Goal: Task Accomplishment & Management: Manage account settings

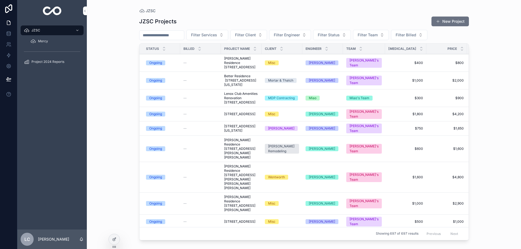
drag, startPoint x: 434, startPoint y: 30, endPoint x: 431, endPoint y: 34, distance: 5.4
click at [428, 30] on button "Filter Billed" at bounding box center [409, 35] width 36 height 10
click at [398, 65] on div "No" at bounding box center [422, 65] width 75 height 9
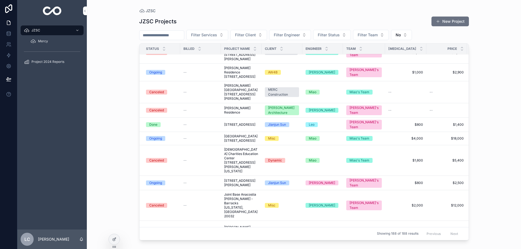
scroll to position [2768, 0]
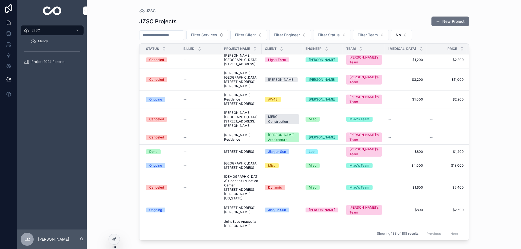
click at [244, 154] on span "[STREET_ADDRESS]" at bounding box center [239, 152] width 31 height 4
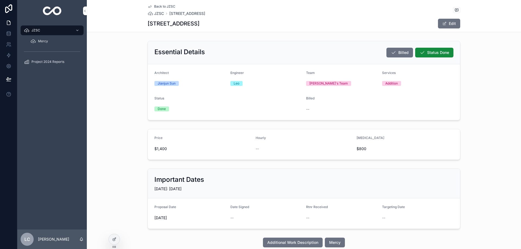
click at [457, 27] on button "Edit" at bounding box center [449, 24] width 22 height 10
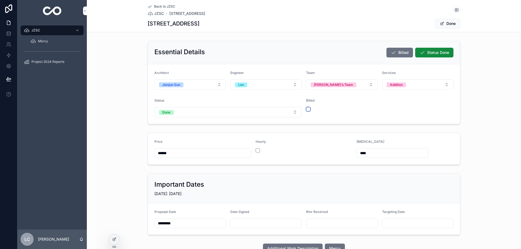
click at [306, 108] on button "scrollable content" at bounding box center [308, 109] width 4 height 4
click at [443, 22] on button "Done" at bounding box center [447, 24] width 25 height 10
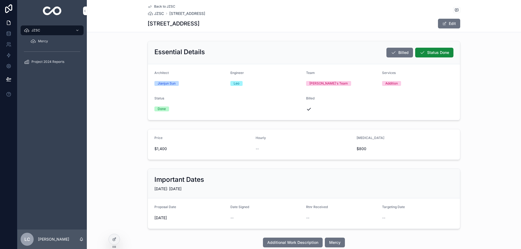
click at [161, 13] on span "JZSC" at bounding box center [159, 13] width 10 height 5
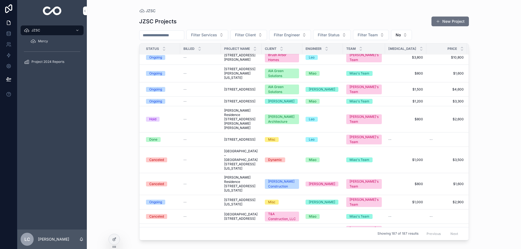
scroll to position [2389, 0]
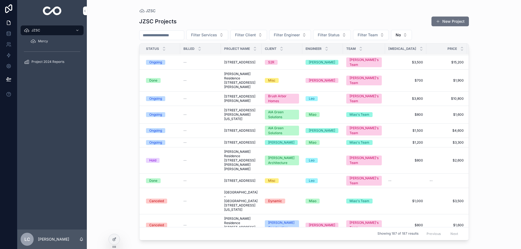
click at [237, 89] on span "[PERSON_NAME] Residence [STREET_ADDRESS][PERSON_NAME]" at bounding box center [241, 80] width 34 height 17
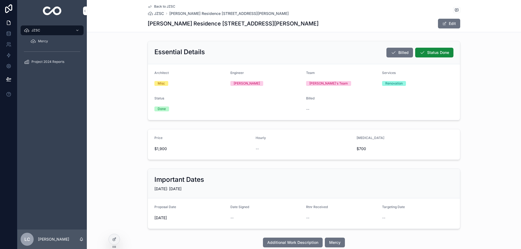
drag, startPoint x: 438, startPoint y: 18, endPoint x: 439, endPoint y: 21, distance: 3.3
click at [439, 19] on div "Back to JZSC JZSC Reinemeyer Residence [STREET_ADDRESS][GEOGRAPHIC_DATA][PERSON…" at bounding box center [304, 16] width 313 height 32
click at [442, 29] on div "Edit" at bounding box center [440, 23] width 41 height 10
click at [440, 25] on button "Edit" at bounding box center [449, 24] width 22 height 10
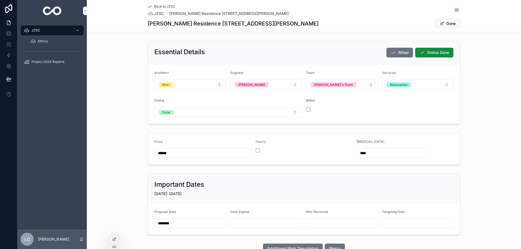
click at [306, 106] on div "Billed" at bounding box center [342, 108] width 72 height 19
click at [306, 108] on button "scrollable content" at bounding box center [308, 109] width 4 height 4
click at [442, 26] on button "Done" at bounding box center [447, 24] width 25 height 10
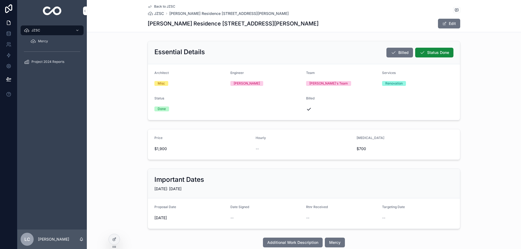
click at [159, 14] on span "JZSC" at bounding box center [159, 13] width 10 height 5
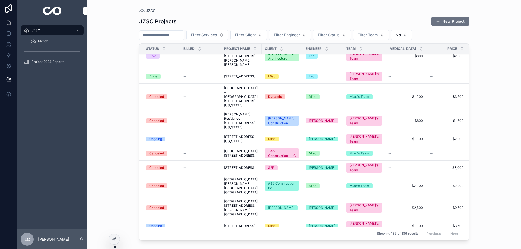
scroll to position [2470, 0]
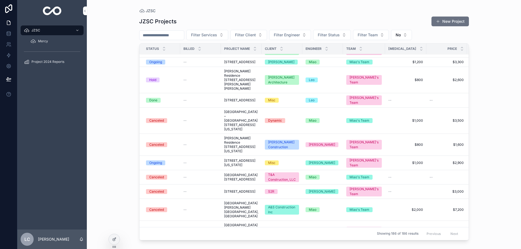
click at [412, 35] on button "No" at bounding box center [401, 35] width 21 height 10
click at [378, 36] on span "Filter Team" at bounding box center [368, 34] width 20 height 5
click at [351, 36] on button "Filter Status" at bounding box center [332, 35] width 38 height 10
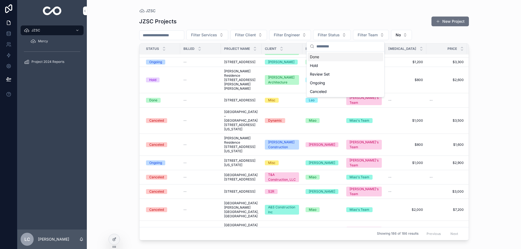
click at [317, 56] on div "Done" at bounding box center [345, 57] width 75 height 9
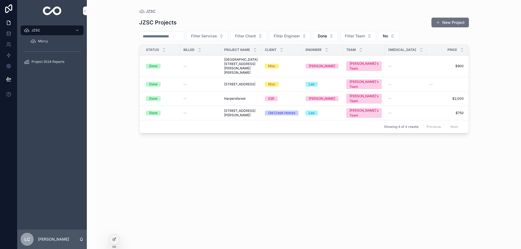
click at [338, 36] on button "Done" at bounding box center [325, 36] width 25 height 10
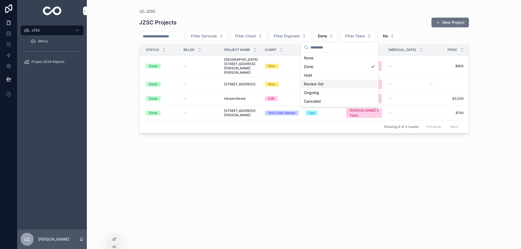
click at [318, 83] on div "Review Set" at bounding box center [339, 84] width 75 height 9
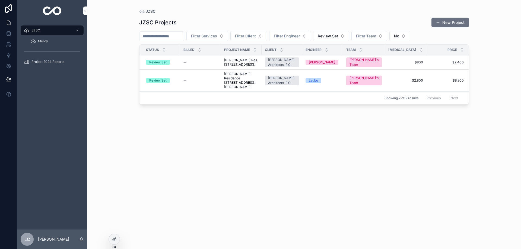
click at [229, 64] on span "[PERSON_NAME] Res [STREET_ADDRESS]" at bounding box center [241, 62] width 34 height 9
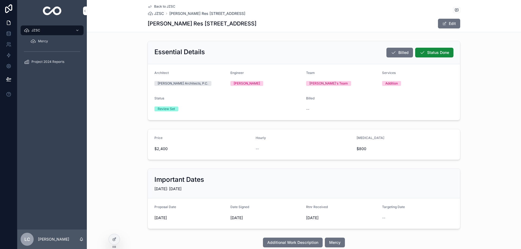
click at [444, 23] on span "scrollable content" at bounding box center [444, 23] width 4 height 4
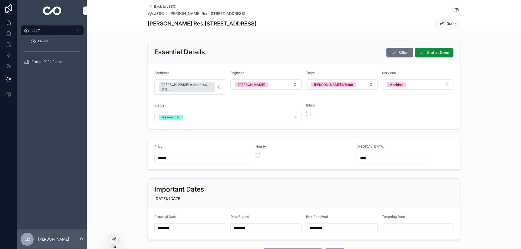
click at [174, 115] on div "Review Set" at bounding box center [170, 117] width 17 height 5
drag, startPoint x: 200, startPoint y: 142, endPoint x: 257, endPoint y: 126, distance: 59.0
click at [203, 142] on span "Done" at bounding box center [198, 142] width 15 height 5
click at [307, 112] on button "scrollable content" at bounding box center [308, 114] width 4 height 4
click at [446, 24] on button "Done" at bounding box center [447, 24] width 25 height 10
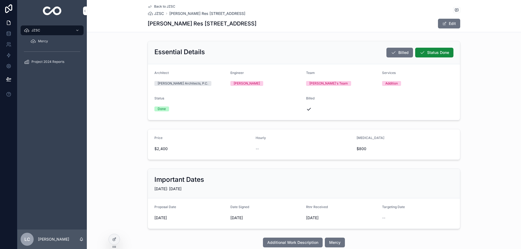
click at [156, 12] on span "JZSC" at bounding box center [159, 13] width 10 height 5
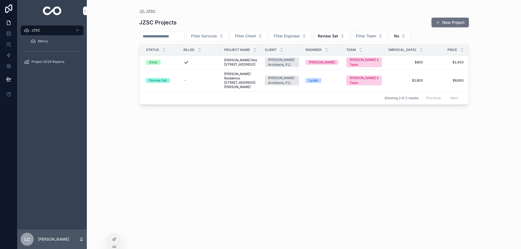
click at [349, 37] on button "Review Set" at bounding box center [331, 36] width 36 height 10
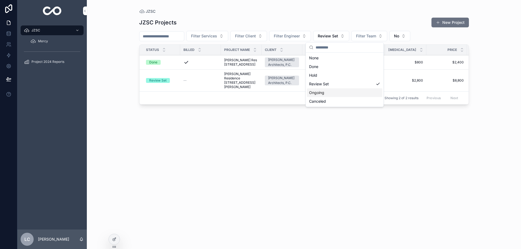
click at [321, 93] on div "Ongoing" at bounding box center [344, 92] width 75 height 9
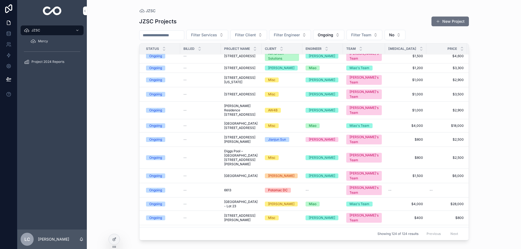
scroll to position [2231, 0]
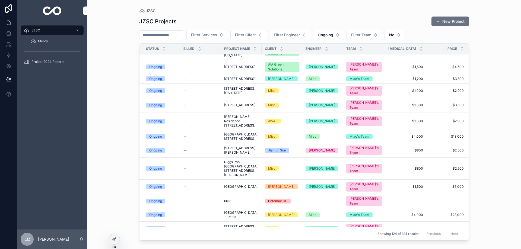
click at [232, 81] on span "[STREET_ADDRESS]" at bounding box center [239, 79] width 31 height 4
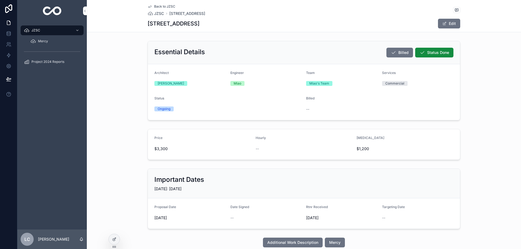
click at [447, 23] on button "Edit" at bounding box center [449, 24] width 22 height 10
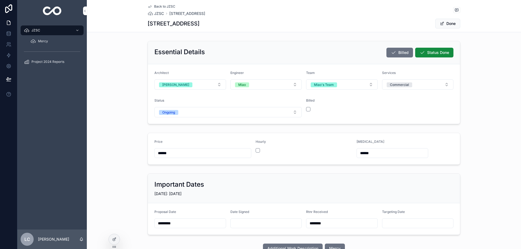
click at [164, 113] on div "Ongoing" at bounding box center [168, 112] width 13 height 5
click at [199, 140] on div "Done" at bounding box center [198, 142] width 8 height 5
drag, startPoint x: 307, startPoint y: 110, endPoint x: 334, endPoint y: 102, distance: 27.9
click at [307, 110] on button "scrollable content" at bounding box center [308, 109] width 4 height 4
click at [447, 24] on button "Done" at bounding box center [447, 24] width 25 height 10
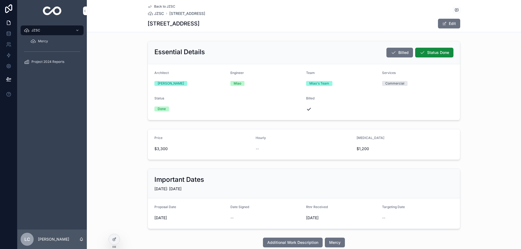
click at [157, 13] on span "JZSC" at bounding box center [159, 13] width 10 height 5
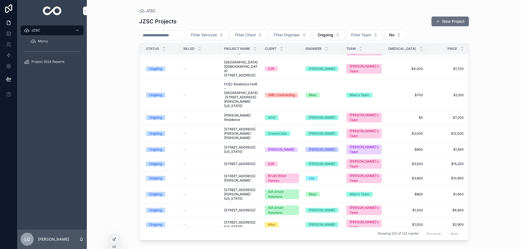
scroll to position [2051, 0]
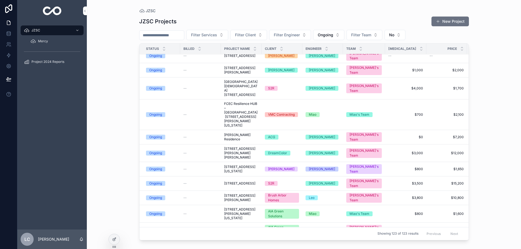
click at [230, 75] on span "[STREET_ADDRESS][PERSON_NAME]" at bounding box center [241, 70] width 34 height 9
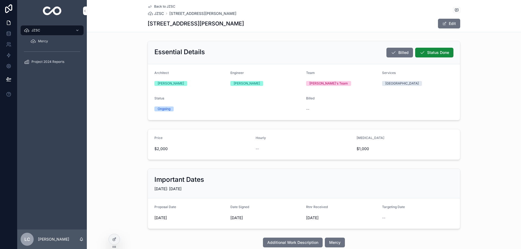
click at [456, 22] on button "Edit" at bounding box center [449, 24] width 22 height 10
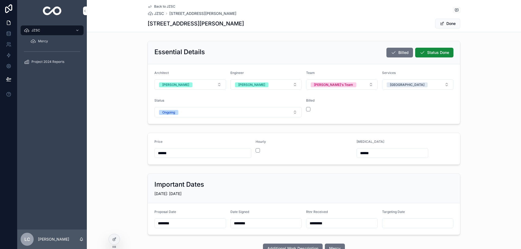
click at [195, 118] on form "Architect [PERSON_NAME] Engineer [PERSON_NAME] Team [PERSON_NAME]'s Team Servic…" at bounding box center [304, 94] width 312 height 60
click at [193, 113] on button "Ongoing" at bounding box center [227, 112] width 147 height 10
click at [195, 141] on div "Done" at bounding box center [198, 142] width 8 height 5
click at [307, 108] on button "scrollable content" at bounding box center [308, 109] width 4 height 4
click at [444, 23] on button "Done" at bounding box center [447, 24] width 25 height 10
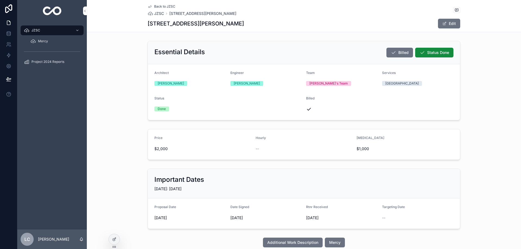
click at [154, 15] on span "JZSC" at bounding box center [159, 13] width 10 height 5
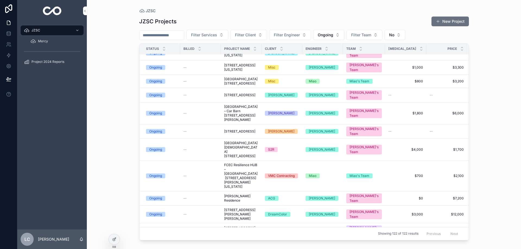
scroll to position [1955, 0]
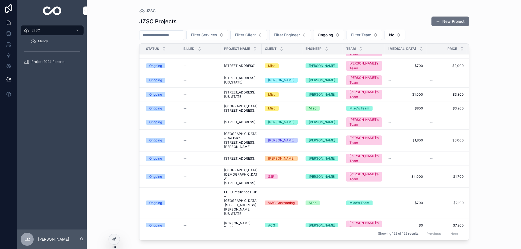
click at [238, 99] on span "[STREET_ADDRESS][US_STATE]" at bounding box center [241, 94] width 34 height 9
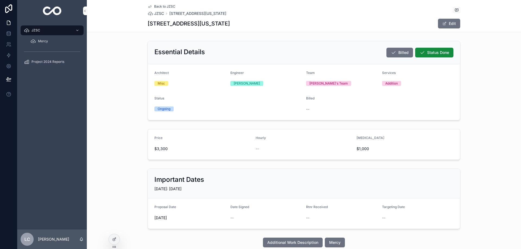
drag, startPoint x: 452, startPoint y: 26, endPoint x: 449, endPoint y: 27, distance: 2.9
click at [452, 25] on button "Edit" at bounding box center [449, 24] width 22 height 10
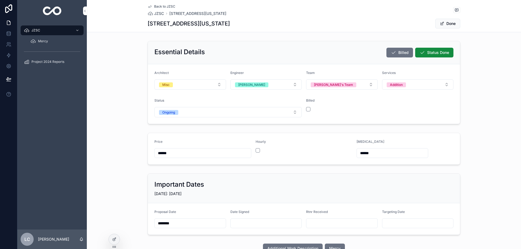
click at [199, 115] on button "Ongoing" at bounding box center [227, 112] width 147 height 10
click at [201, 174] on div "Canceled" at bounding box center [201, 174] width 15 height 5
click at [447, 24] on button "Done" at bounding box center [447, 24] width 25 height 10
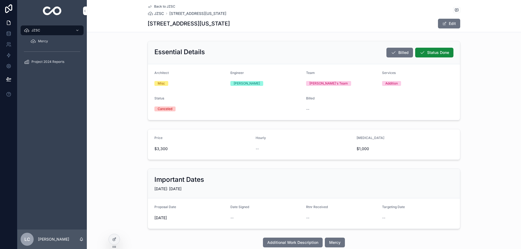
click at [156, 14] on span "JZSC" at bounding box center [159, 13] width 10 height 5
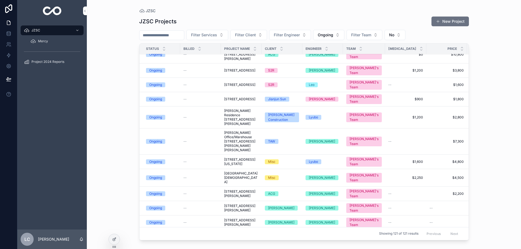
scroll to position [1737, 0]
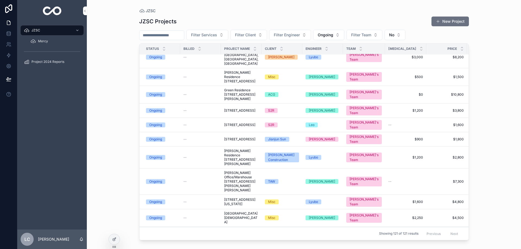
click at [239, 123] on span "[STREET_ADDRESS]" at bounding box center [239, 125] width 31 height 4
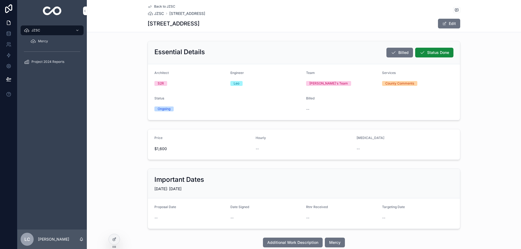
click at [452, 25] on button "Edit" at bounding box center [449, 24] width 22 height 10
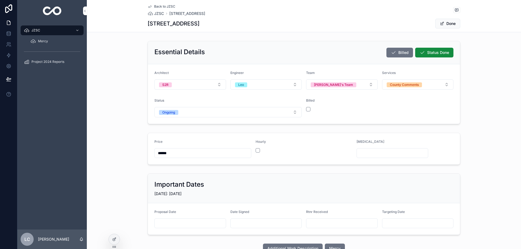
click at [175, 112] on span "Ongoing" at bounding box center [168, 112] width 19 height 5
drag, startPoint x: 202, startPoint y: 143, endPoint x: 235, endPoint y: 124, distance: 37.9
click at [203, 143] on span "Done" at bounding box center [198, 142] width 15 height 5
click at [310, 108] on div "scrollable content" at bounding box center [342, 109] width 72 height 4
click at [307, 109] on button "scrollable content" at bounding box center [308, 109] width 4 height 4
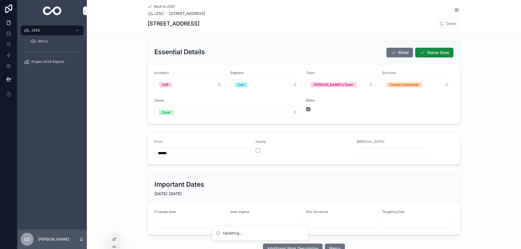
click at [178, 152] on input "******" at bounding box center [203, 154] width 96 height 8
type input "******"
click at [439, 27] on button "Done" at bounding box center [447, 24] width 25 height 10
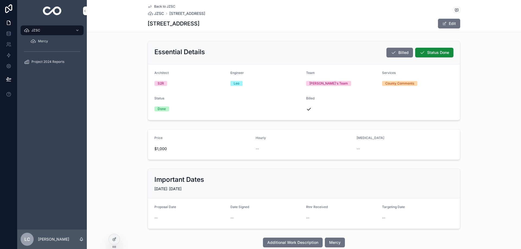
click at [158, 15] on span "JZSC" at bounding box center [159, 13] width 10 height 5
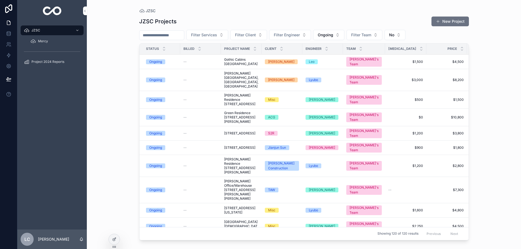
scroll to position [1683, 0]
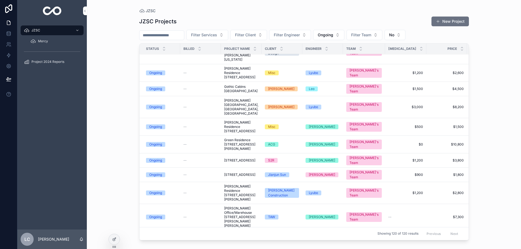
click at [239, 159] on span "[STREET_ADDRESS]" at bounding box center [239, 161] width 31 height 4
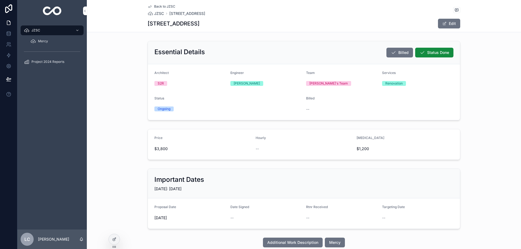
click at [447, 23] on button "Edit" at bounding box center [449, 24] width 22 height 10
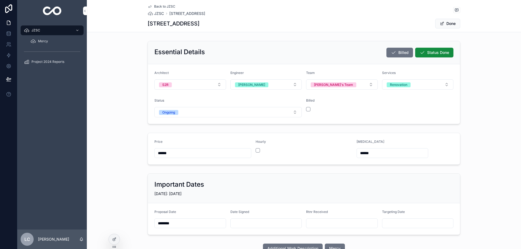
click at [399, 86] on div "Renovation" at bounding box center [398, 85] width 17 height 5
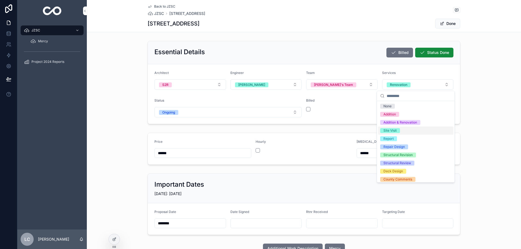
click at [389, 130] on div "Site Visit" at bounding box center [390, 130] width 13 height 5
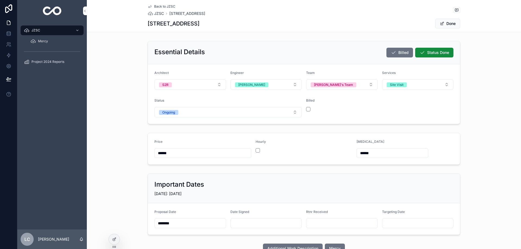
drag, startPoint x: 368, startPoint y: 154, endPoint x: 333, endPoint y: 156, distance: 35.4
click at [333, 156] on form "Price ****** Hourly [MEDICAL_DATA] ******" at bounding box center [304, 148] width 312 height 31
drag, startPoint x: 182, startPoint y: 156, endPoint x: 122, endPoint y: 148, distance: 60.5
click at [122, 148] on div "Price ****** Hourly [MEDICAL_DATA]" at bounding box center [304, 149] width 434 height 36
type input "****"
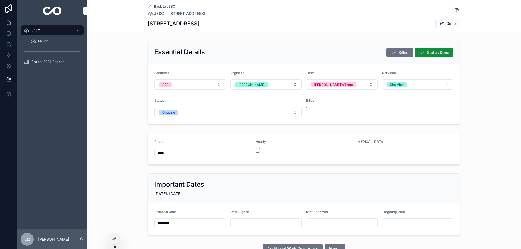
click at [190, 112] on button "Ongoing" at bounding box center [227, 112] width 147 height 10
click at [201, 141] on div "Done" at bounding box center [198, 142] width 8 height 5
click at [307, 109] on button "scrollable content" at bounding box center [308, 109] width 4 height 4
click at [448, 24] on button "Done" at bounding box center [447, 24] width 25 height 10
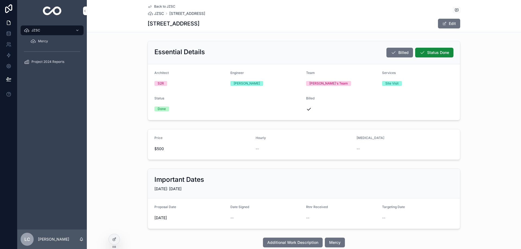
click at [157, 14] on span "JZSC" at bounding box center [159, 13] width 10 height 5
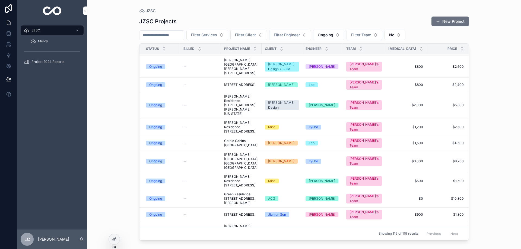
scroll to position [1574, 0]
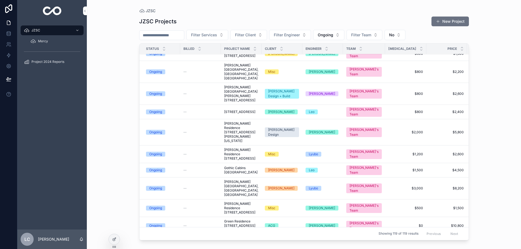
click at [241, 114] on span "[STREET_ADDRESS]" at bounding box center [239, 112] width 31 height 4
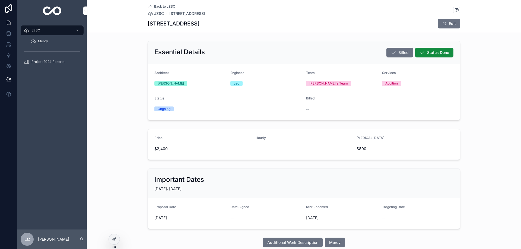
click at [157, 13] on span "JZSC" at bounding box center [159, 13] width 10 height 5
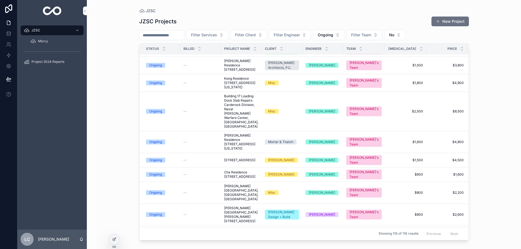
scroll to position [1412, 0]
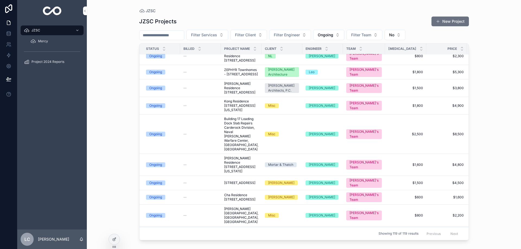
click at [238, 77] on span "ZEPHYR Townhomes - [STREET_ADDRESS]" at bounding box center [241, 72] width 34 height 9
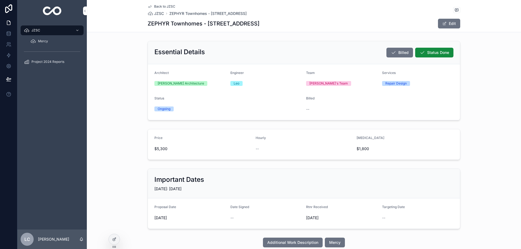
click at [437, 51] on span "Status Done" at bounding box center [438, 52] width 22 height 5
click at [448, 25] on button "Edit" at bounding box center [449, 24] width 22 height 10
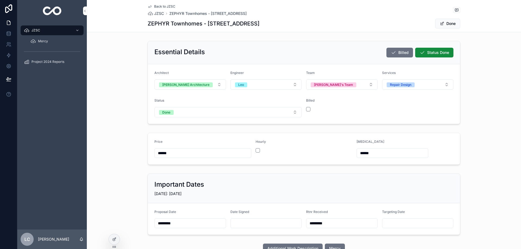
click at [309, 108] on div "scrollable content" at bounding box center [342, 109] width 72 height 4
click at [306, 110] on button "scrollable content" at bounding box center [308, 109] width 4 height 4
click at [447, 24] on button "Done" at bounding box center [447, 24] width 25 height 10
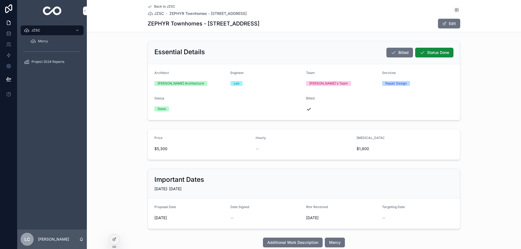
click at [157, 14] on span "JZSC" at bounding box center [159, 13] width 10 height 5
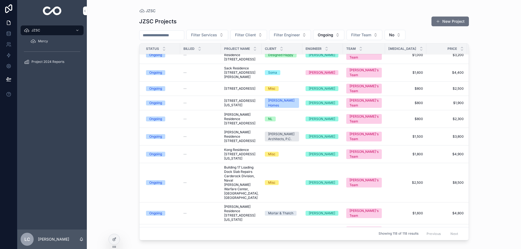
scroll to position [1330, 0]
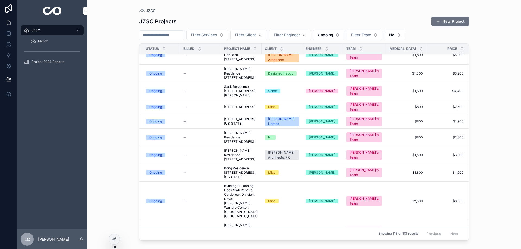
click at [236, 126] on span "[STREET_ADDRESS][US_STATE]" at bounding box center [241, 121] width 34 height 9
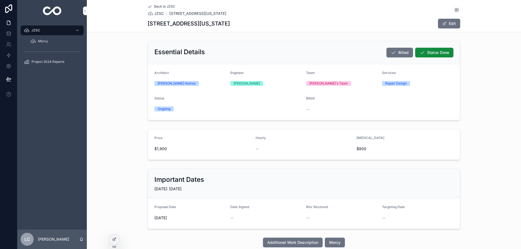
click at [450, 23] on button "Edit" at bounding box center [449, 24] width 22 height 10
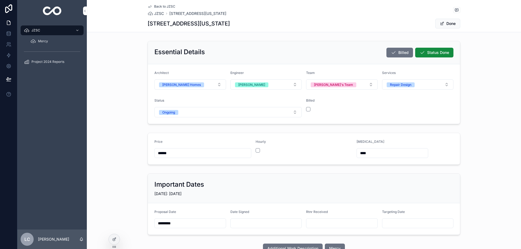
drag, startPoint x: 184, startPoint y: 154, endPoint x: 154, endPoint y: 154, distance: 29.9
click at [155, 154] on input "******" at bounding box center [203, 154] width 96 height 8
type input "****"
drag, startPoint x: 388, startPoint y: 149, endPoint x: 329, endPoint y: 149, distance: 58.9
click at [329, 149] on form "Price **** Hourly [MEDICAL_DATA] ****" at bounding box center [304, 148] width 312 height 31
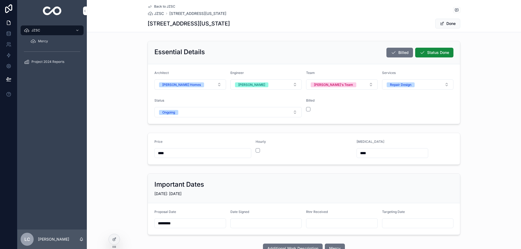
drag, startPoint x: 371, startPoint y: 154, endPoint x: 343, endPoint y: 152, distance: 28.3
click at [343, 152] on form "Price **** Hourly [MEDICAL_DATA] ****" at bounding box center [304, 148] width 312 height 31
click at [269, 113] on button "Ongoing" at bounding box center [227, 112] width 147 height 10
click at [210, 142] on div "Done" at bounding box center [225, 142] width 75 height 8
click at [306, 109] on button "scrollable content" at bounding box center [308, 109] width 4 height 4
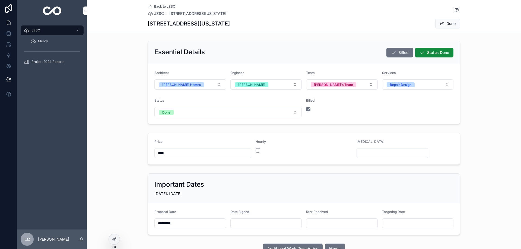
click at [448, 23] on button "Done" at bounding box center [447, 24] width 25 height 10
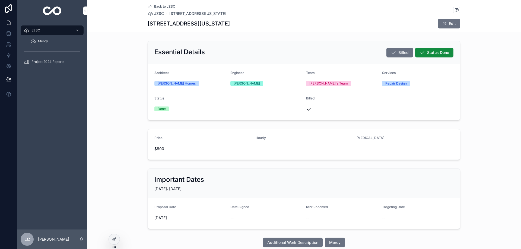
click at [159, 15] on span "JZSC" at bounding box center [159, 13] width 10 height 5
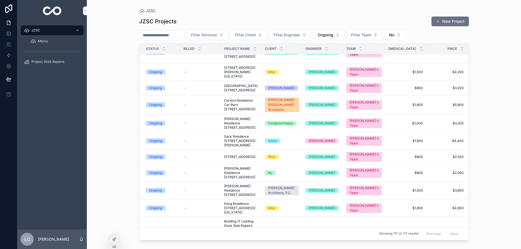
scroll to position [1249, 0]
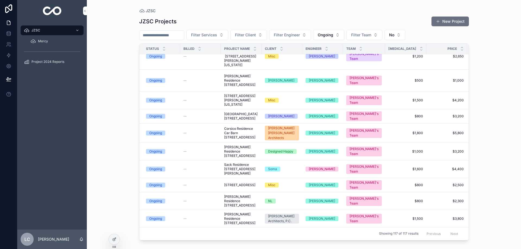
click at [236, 87] on span "[PERSON_NAME] Residence [STREET_ADDRESS]" at bounding box center [241, 80] width 34 height 13
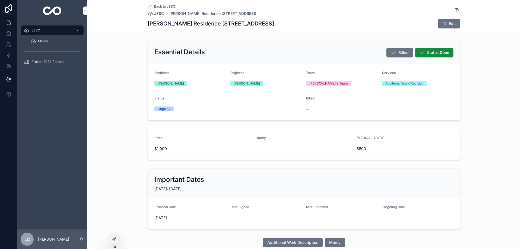
click at [451, 25] on button "Edit" at bounding box center [449, 24] width 22 height 10
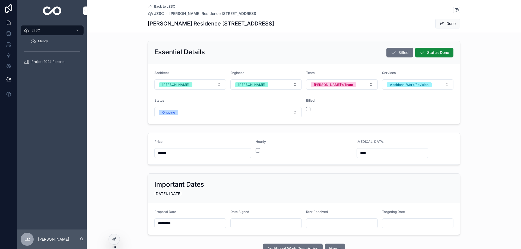
drag, startPoint x: 174, startPoint y: 155, endPoint x: 136, endPoint y: 155, distance: 38.5
click at [136, 155] on div "Price ****** Hourly [MEDICAL_DATA] ****" at bounding box center [304, 149] width 434 height 36
type input "****"
click at [204, 112] on button "Ongoing" at bounding box center [227, 112] width 147 height 10
click at [202, 144] on span "Done" at bounding box center [198, 142] width 15 height 5
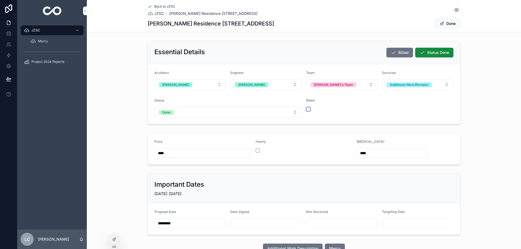
click at [308, 108] on button "scrollable content" at bounding box center [308, 109] width 4 height 4
click at [442, 24] on button "Done" at bounding box center [447, 24] width 25 height 10
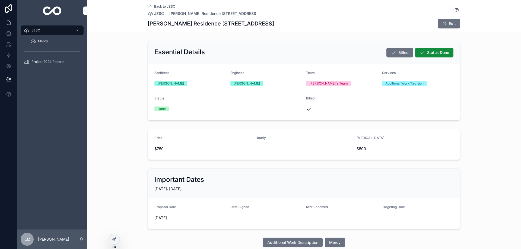
click at [158, 12] on span "JZSC" at bounding box center [159, 13] width 10 height 5
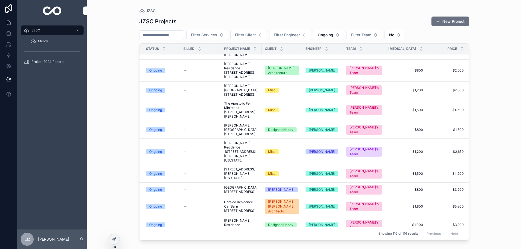
scroll to position [1113, 0]
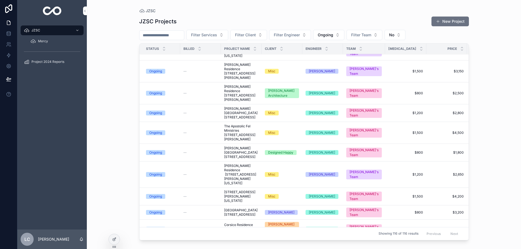
click at [234, 80] on span "[PERSON_NAME] Residence [STREET_ADDRESS][PERSON_NAME]" at bounding box center [241, 71] width 34 height 17
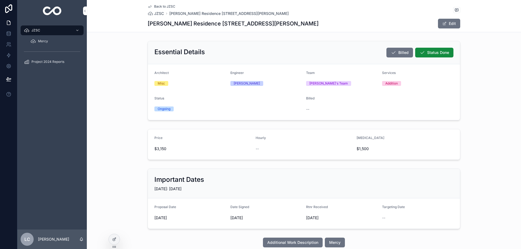
click at [452, 24] on button "Edit" at bounding box center [449, 24] width 22 height 10
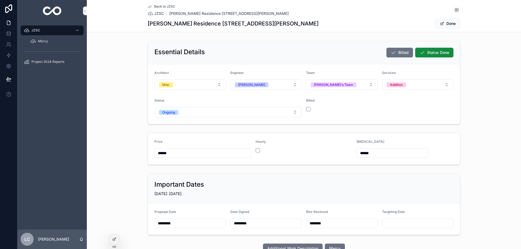
click at [167, 114] on div "Ongoing" at bounding box center [168, 112] width 13 height 5
click at [206, 143] on div "Done" at bounding box center [225, 142] width 75 height 8
click at [308, 110] on button "scrollable content" at bounding box center [308, 109] width 4 height 4
click at [440, 25] on span "scrollable content" at bounding box center [442, 23] width 4 height 4
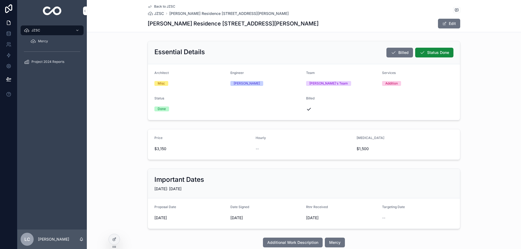
click at [156, 14] on span "JZSC" at bounding box center [159, 13] width 10 height 5
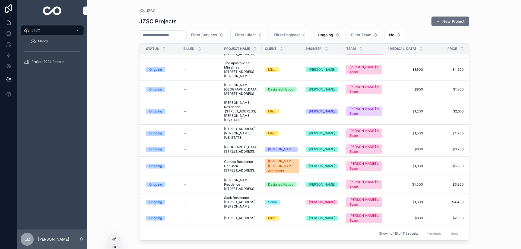
scroll to position [1140, 0]
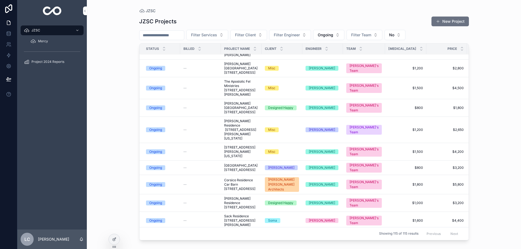
click at [239, 115] on span "[PERSON_NAME][GEOGRAPHIC_DATA] [STREET_ADDRESS]" at bounding box center [241, 108] width 34 height 13
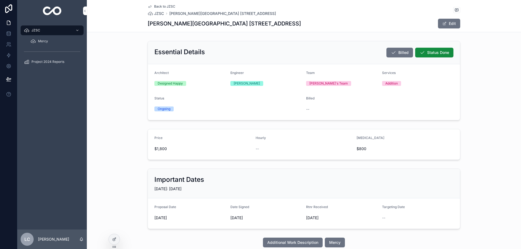
click at [453, 22] on button "Edit" at bounding box center [449, 24] width 22 height 10
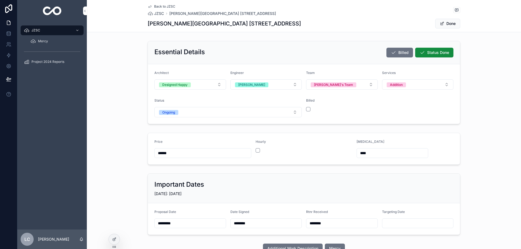
click at [179, 115] on button "Ongoing" at bounding box center [227, 112] width 147 height 10
drag, startPoint x: 196, startPoint y: 141, endPoint x: 207, endPoint y: 140, distance: 10.9
click at [197, 141] on div "Done" at bounding box center [198, 142] width 8 height 5
click at [307, 109] on button "scrollable content" at bounding box center [308, 109] width 4 height 4
click at [450, 26] on button "Done" at bounding box center [447, 24] width 25 height 10
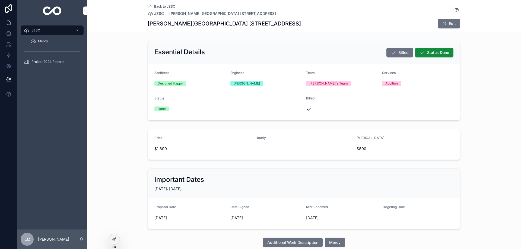
click at [156, 13] on span "JZSC" at bounding box center [159, 13] width 10 height 5
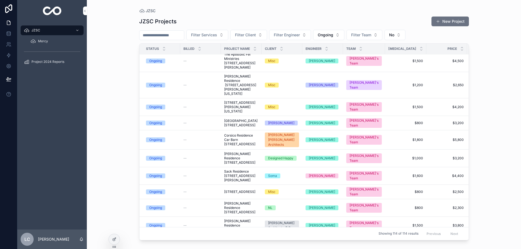
scroll to position [1140, 0]
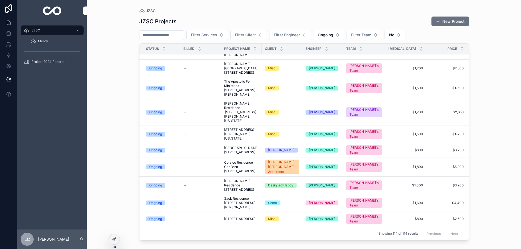
click at [249, 123] on span "[PERSON_NAME] Residence [STREET_ADDRESS][PERSON_NAME][US_STATE]" at bounding box center [241, 113] width 34 height 22
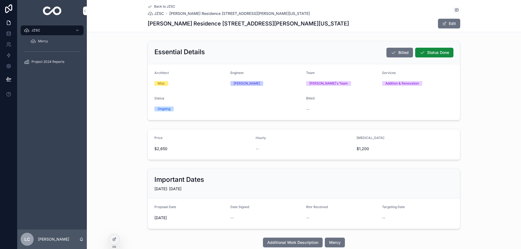
drag, startPoint x: 441, startPoint y: 23, endPoint x: 435, endPoint y: 29, distance: 8.5
click at [442, 23] on span "scrollable content" at bounding box center [444, 23] width 4 height 4
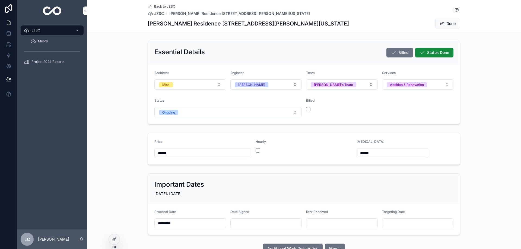
click at [174, 115] on button "Ongoing" at bounding box center [227, 112] width 147 height 10
drag, startPoint x: 198, startPoint y: 144, endPoint x: 211, endPoint y: 133, distance: 17.1
click at [198, 144] on div "Done" at bounding box center [198, 142] width 8 height 5
click at [307, 110] on button "scrollable content" at bounding box center [308, 109] width 4 height 4
click at [446, 22] on button "Done" at bounding box center [447, 24] width 25 height 10
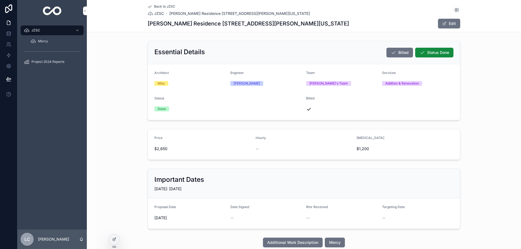
click at [157, 13] on span "JZSC" at bounding box center [159, 13] width 10 height 5
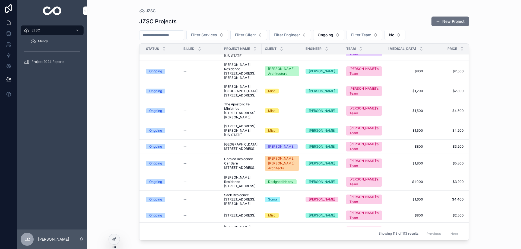
scroll to position [1059, 0]
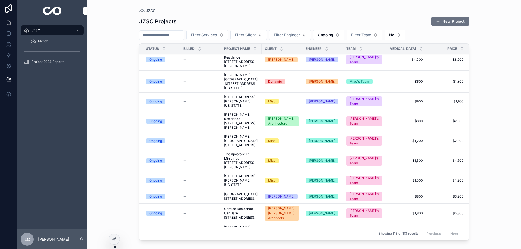
click at [240, 108] on span "[STREET_ADDRESS][PERSON_NAME][US_STATE]" at bounding box center [241, 101] width 34 height 13
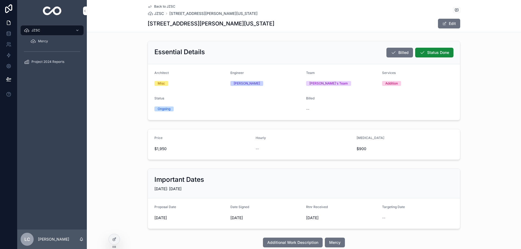
click at [446, 24] on button "Edit" at bounding box center [449, 24] width 22 height 10
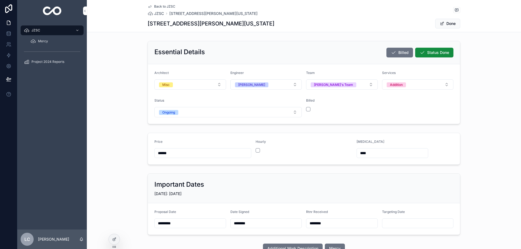
click at [203, 111] on button "Ongoing" at bounding box center [227, 112] width 147 height 10
drag, startPoint x: 203, startPoint y: 143, endPoint x: 270, endPoint y: 120, distance: 71.0
click at [203, 143] on span "Done" at bounding box center [198, 142] width 15 height 5
click at [306, 109] on button "scrollable content" at bounding box center [308, 109] width 4 height 4
click at [450, 24] on button "Done" at bounding box center [447, 24] width 25 height 10
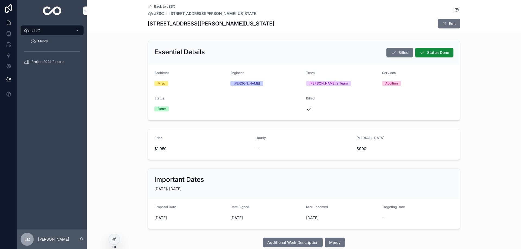
click at [154, 13] on span "JZSC" at bounding box center [159, 13] width 10 height 5
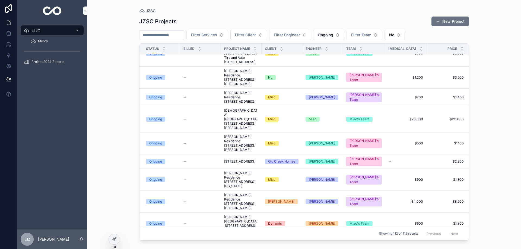
scroll to position [842, 0]
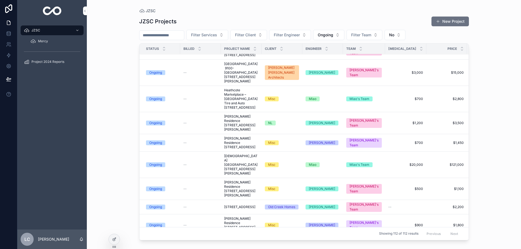
click at [236, 110] on span "Heathcote Marketplace – [GEOGRAPHIC_DATA] Tire and Auto [STREET_ADDRESS]" at bounding box center [241, 99] width 34 height 22
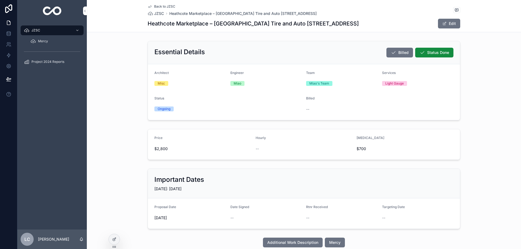
click at [447, 25] on button "Edit" at bounding box center [449, 24] width 22 height 10
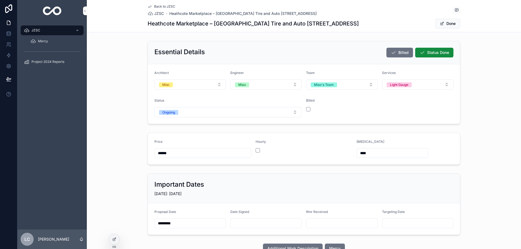
click at [206, 109] on button "Ongoing" at bounding box center [227, 112] width 147 height 10
drag, startPoint x: 206, startPoint y: 143, endPoint x: 228, endPoint y: 138, distance: 22.5
click at [206, 143] on div "Done" at bounding box center [225, 142] width 75 height 8
click at [306, 110] on button "scrollable content" at bounding box center [308, 109] width 4 height 4
click at [447, 25] on button "Done" at bounding box center [447, 24] width 25 height 10
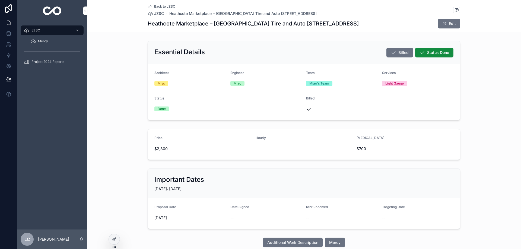
click at [156, 14] on span "JZSC" at bounding box center [159, 13] width 10 height 5
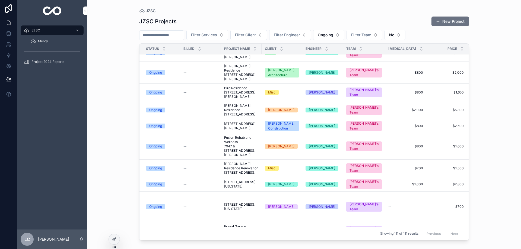
scroll to position [461, 0]
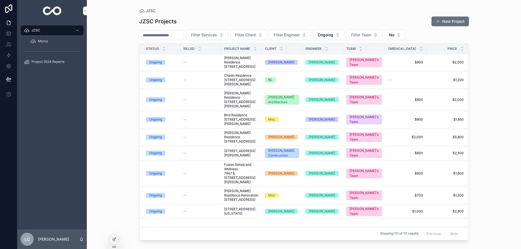
click at [238, 87] on span "Chasin Residence [STREET_ADDRESS][PERSON_NAME]" at bounding box center [241, 80] width 34 height 13
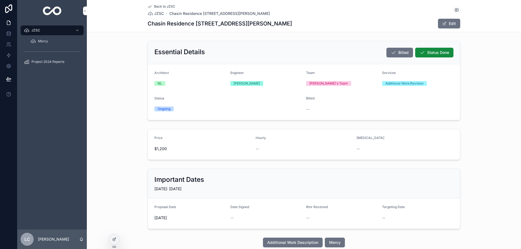
click at [294, 240] on button "Additional Work Description" at bounding box center [293, 243] width 60 height 10
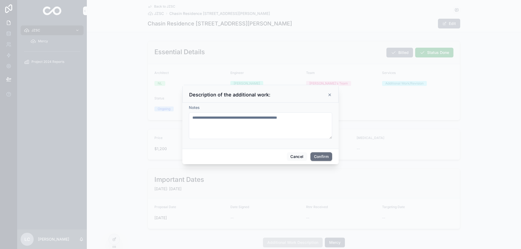
click at [330, 96] on icon at bounding box center [330, 95] width 4 height 4
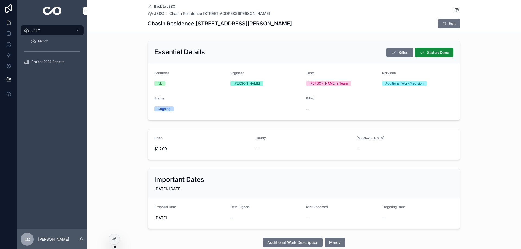
click at [444, 22] on span "scrollable content" at bounding box center [444, 23] width 4 height 4
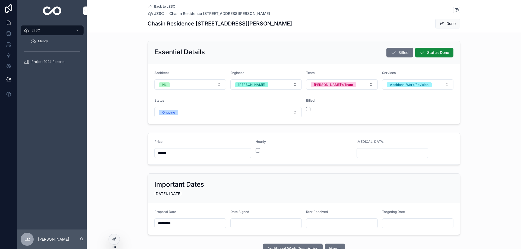
click at [165, 153] on input "******" at bounding box center [203, 154] width 96 height 8
type input "******"
click at [234, 109] on button "Ongoing" at bounding box center [227, 112] width 147 height 10
drag, startPoint x: 209, startPoint y: 141, endPoint x: 216, endPoint y: 139, distance: 7.9
click at [209, 141] on div "Done" at bounding box center [225, 142] width 75 height 8
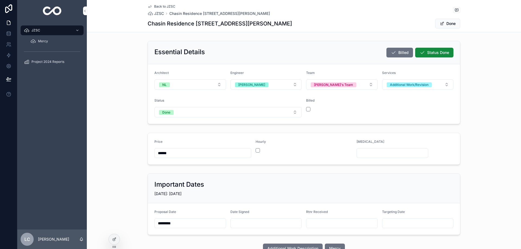
click at [309, 108] on div "scrollable content" at bounding box center [342, 109] width 72 height 4
click at [308, 108] on button "scrollable content" at bounding box center [308, 109] width 4 height 4
click at [447, 28] on div "Done" at bounding box center [440, 23] width 41 height 10
click at [447, 26] on button "Done" at bounding box center [447, 24] width 25 height 10
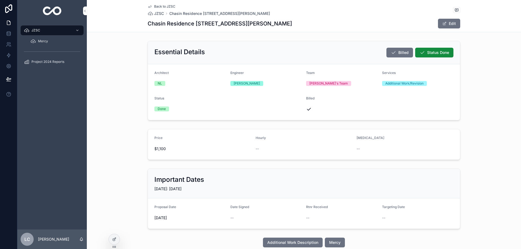
click at [156, 13] on span "JZSC" at bounding box center [159, 13] width 10 height 5
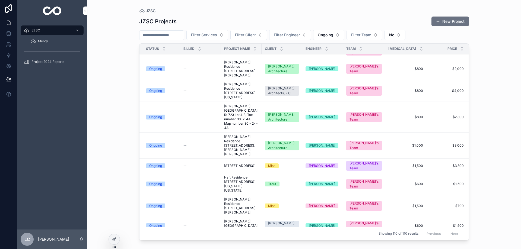
scroll to position [244, 0]
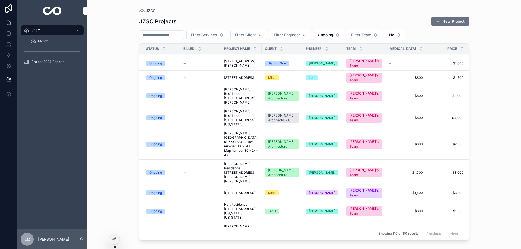
click at [249, 127] on span "[PERSON_NAME] Residence [STREET_ADDRESS][US_STATE]" at bounding box center [241, 117] width 34 height 17
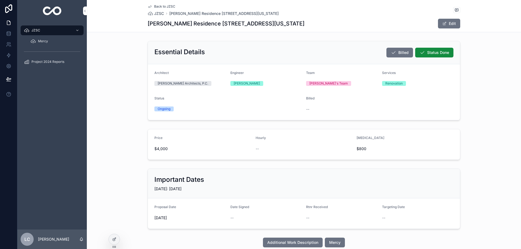
click at [445, 23] on span "scrollable content" at bounding box center [444, 23] width 4 height 4
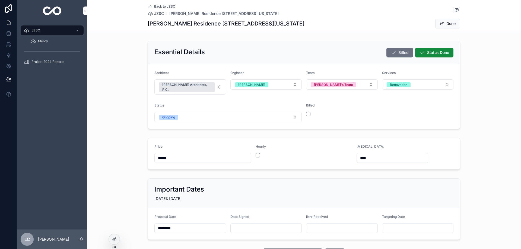
click at [197, 113] on button "Ongoing" at bounding box center [227, 117] width 147 height 10
drag, startPoint x: 200, startPoint y: 142, endPoint x: 258, endPoint y: 131, distance: 59.7
click at [201, 142] on div "Done" at bounding box center [198, 142] width 8 height 5
click at [309, 112] on div "scrollable content" at bounding box center [342, 114] width 72 height 4
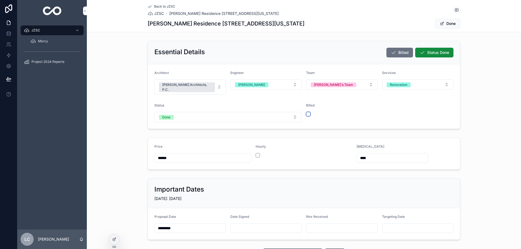
click at [307, 112] on button "scrollable content" at bounding box center [308, 114] width 4 height 4
click at [446, 27] on button "Done" at bounding box center [447, 24] width 25 height 10
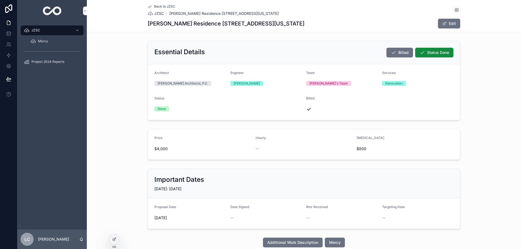
click at [159, 15] on span "JZSC" at bounding box center [159, 13] width 10 height 5
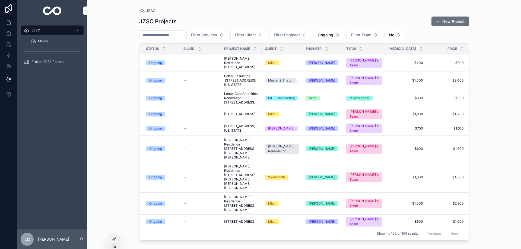
click at [406, 33] on button "No" at bounding box center [395, 35] width 21 height 10
drag, startPoint x: 387, startPoint y: 55, endPoint x: 391, endPoint y: 47, distance: 9.0
click at [387, 55] on div "----" at bounding box center [408, 57] width 75 height 9
click at [333, 36] on span "Ongoing" at bounding box center [325, 34] width 15 height 5
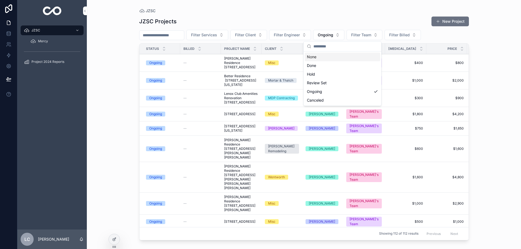
click at [330, 58] on div "None" at bounding box center [342, 57] width 75 height 9
